Goal: Task Accomplishment & Management: Use online tool/utility

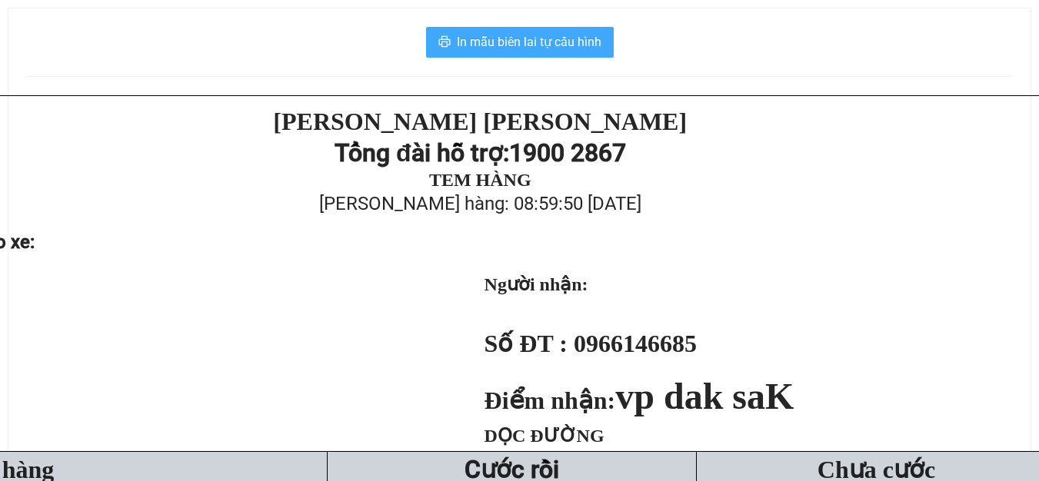
click at [504, 52] on button "In mẫu biên lai tự cấu hình" at bounding box center [520, 42] width 188 height 31
click at [512, 43] on span "In mẫu biên lai tự cấu hình" at bounding box center [529, 41] width 145 height 19
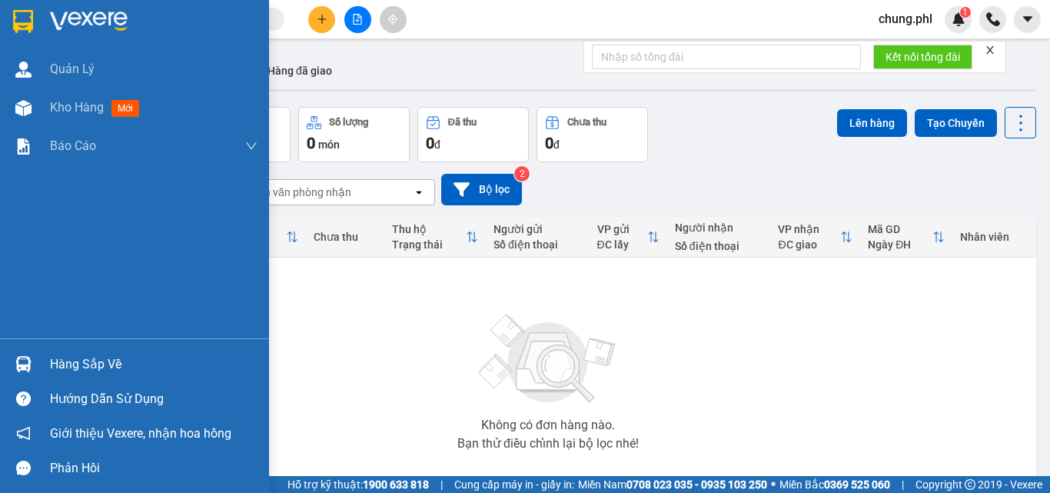
click at [98, 28] on img at bounding box center [89, 21] width 78 height 23
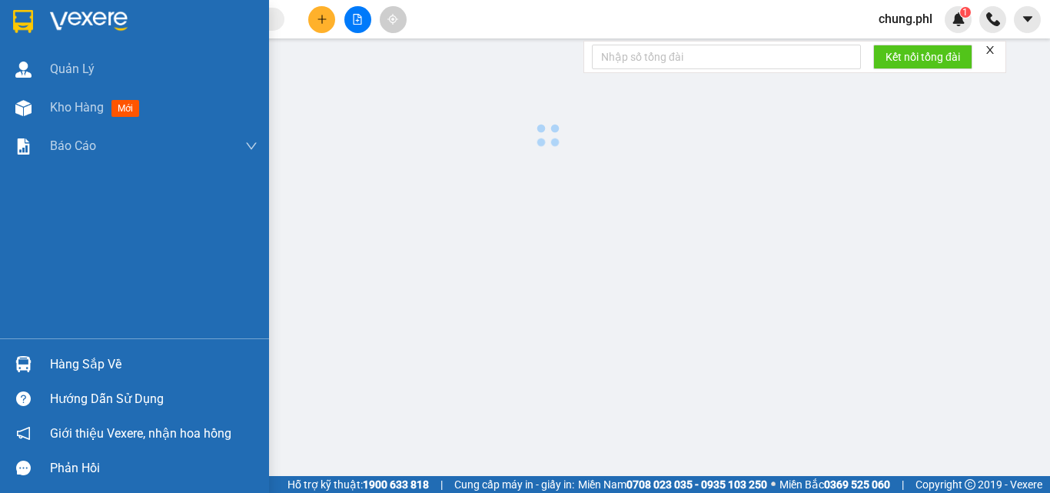
drag, startPoint x: 98, startPoint y: 28, endPoint x: 258, endPoint y: 52, distance: 162.5
click at [253, 51] on div "Quản Lý Kho hàng mới Báo cáo Báo cáo dòng tiền (nhân viên) Mẫu 1: Báo cáo dòng …" at bounding box center [134, 169] width 269 height 338
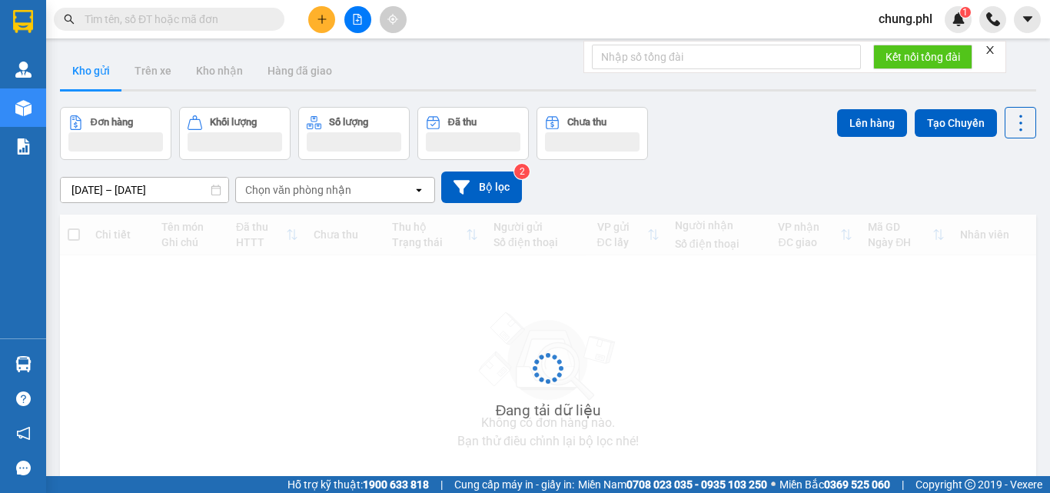
click at [268, 28] on span at bounding box center [169, 19] width 231 height 23
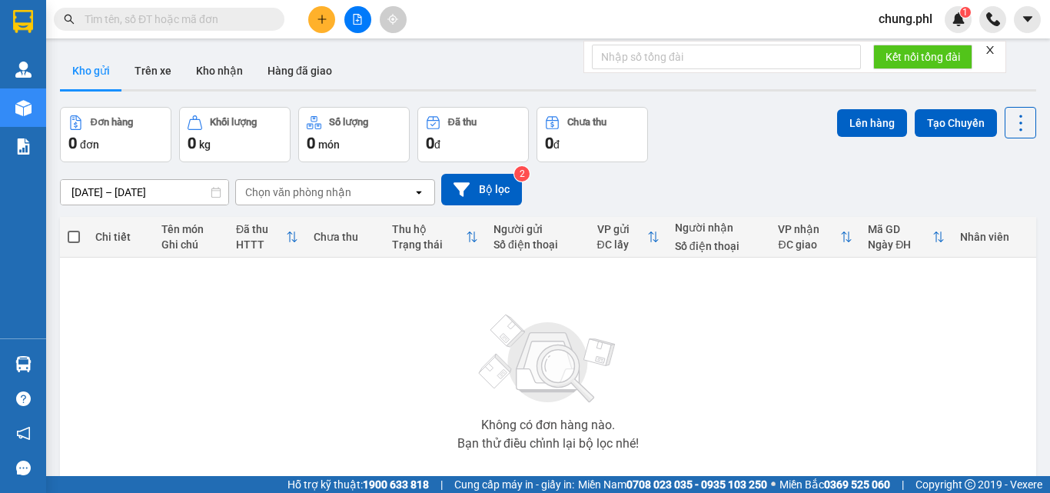
click at [246, 20] on input "text" at bounding box center [175, 19] width 181 height 17
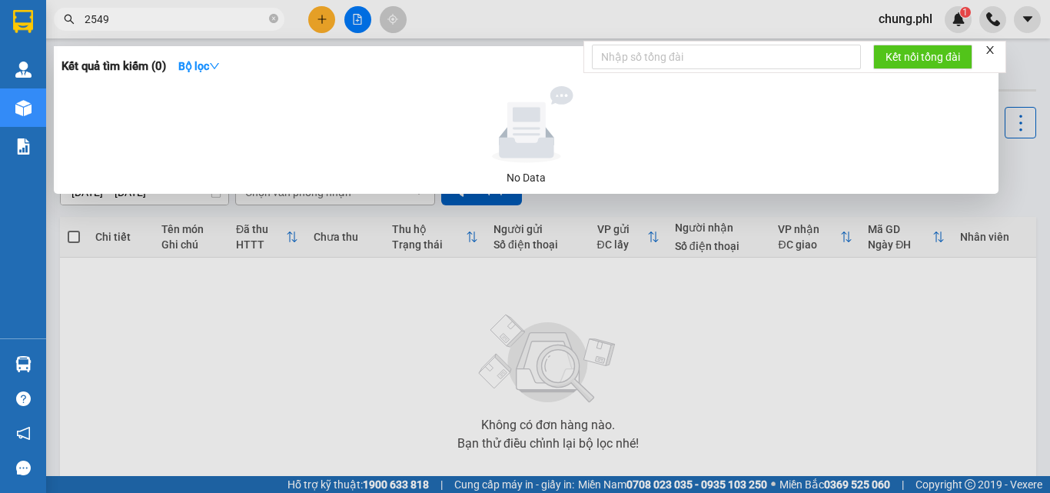
type input "2549"
